Goal: Transaction & Acquisition: Purchase product/service

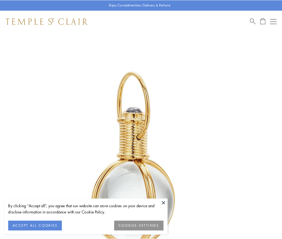
scroll to position [140, 0]
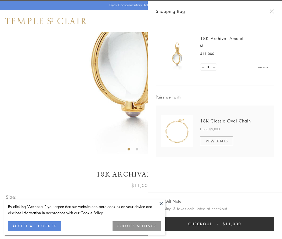
click at [215, 224] on button "Checkout $11,000" at bounding box center [215, 224] width 118 height 14
